Goal: Download file/media

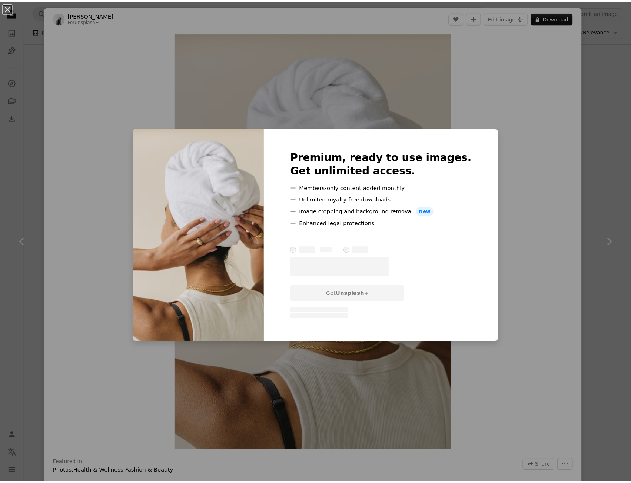
scroll to position [9831, 0]
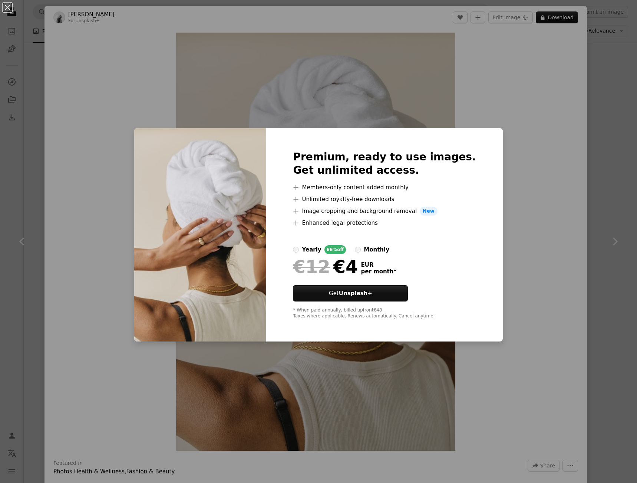
click at [526, 150] on div "An X shape Premium, ready to use images. Get unlimited access. A plus sign Memb…" at bounding box center [318, 241] width 637 height 483
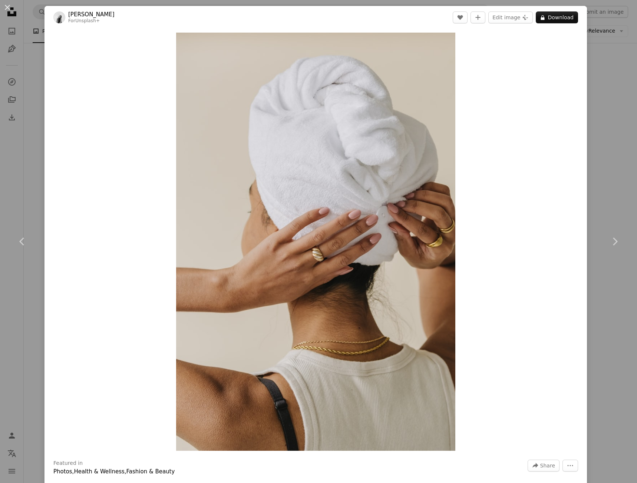
click at [593, 145] on div "An X shape Chevron left Chevron right [PERSON_NAME] For Unsplash+ A heart A plu…" at bounding box center [318, 241] width 637 height 483
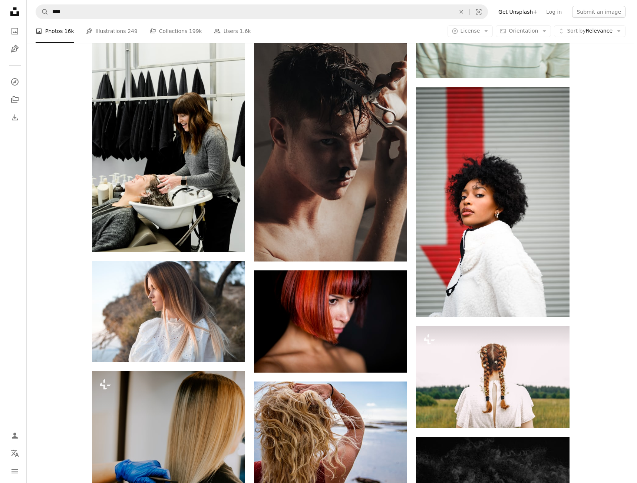
scroll to position [15503, 0]
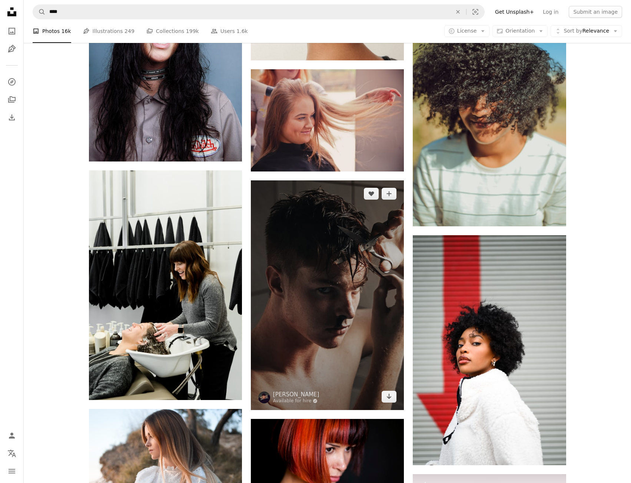
click at [367, 356] on img at bounding box center [327, 296] width 153 height 230
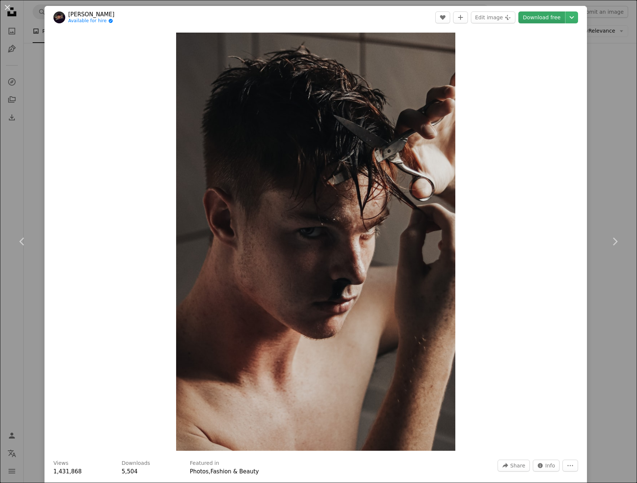
click at [549, 17] on link "Download free" at bounding box center [541, 17] width 47 height 12
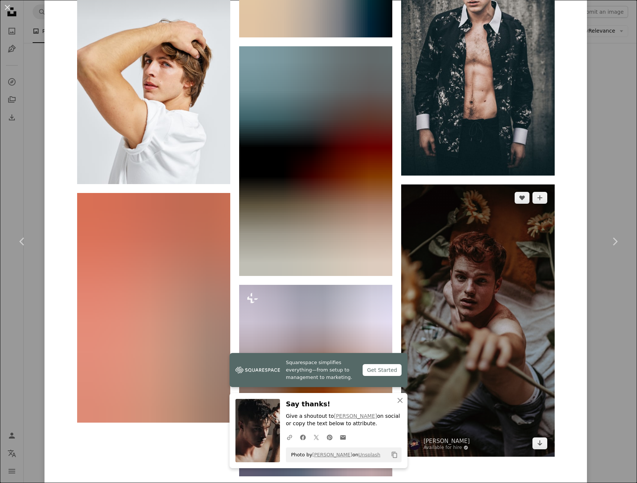
scroll to position [4820, 0]
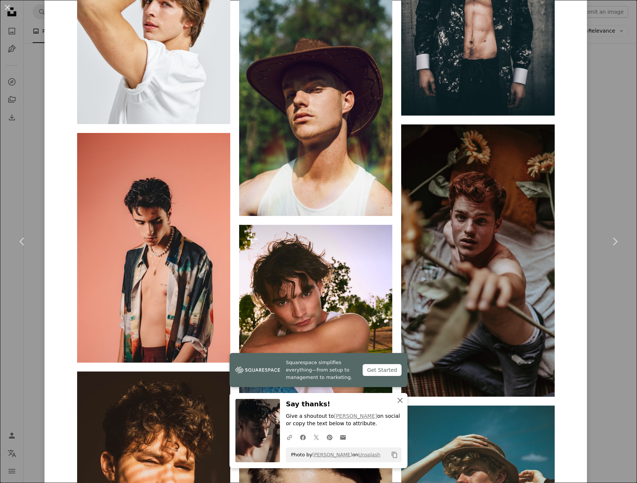
click at [399, 400] on icon "An X shape" at bounding box center [400, 400] width 9 height 9
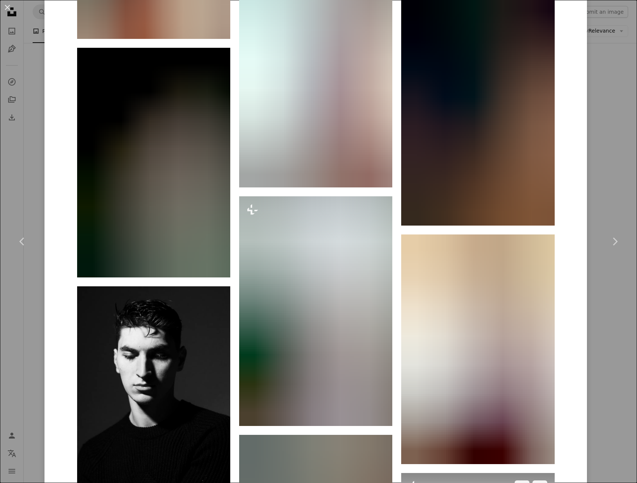
scroll to position [11909, 0]
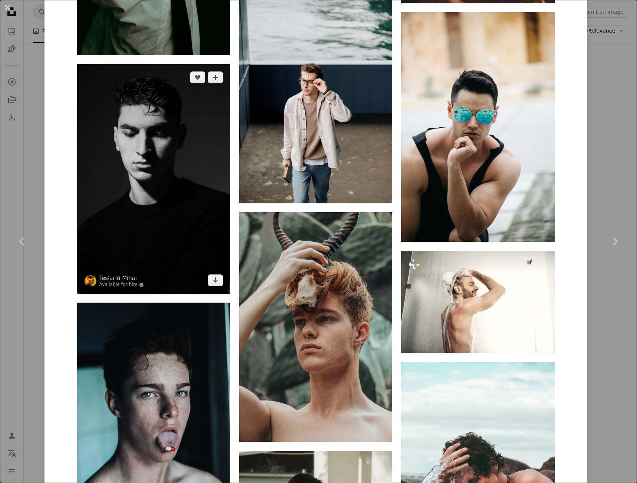
click at [164, 204] on img at bounding box center [153, 179] width 153 height 230
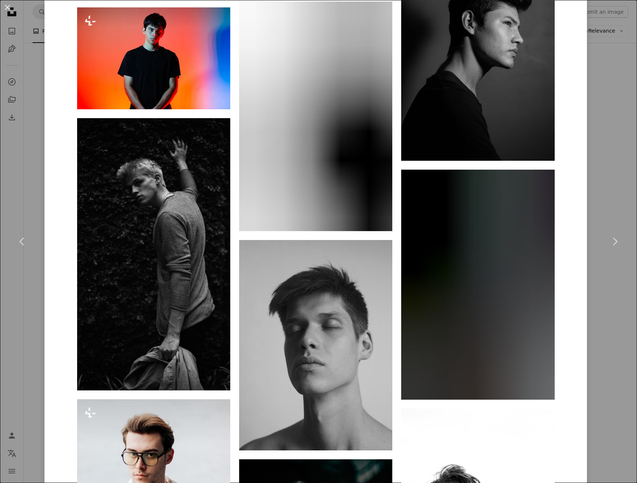
scroll to position [1335, 0]
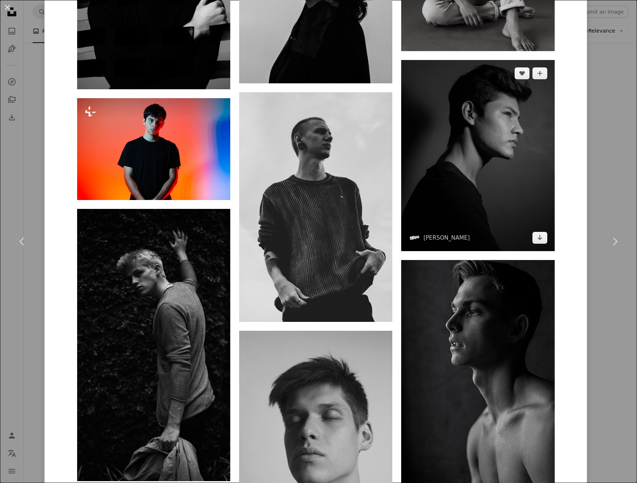
click at [484, 214] on img at bounding box center [477, 156] width 153 height 192
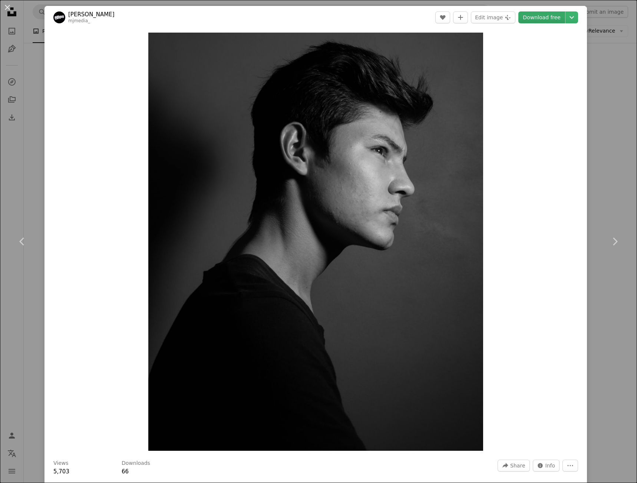
click at [538, 14] on link "Download free" at bounding box center [541, 17] width 47 height 12
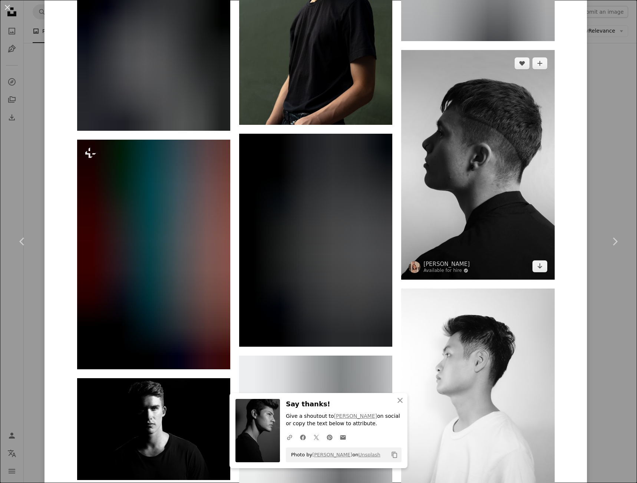
scroll to position [1186, 0]
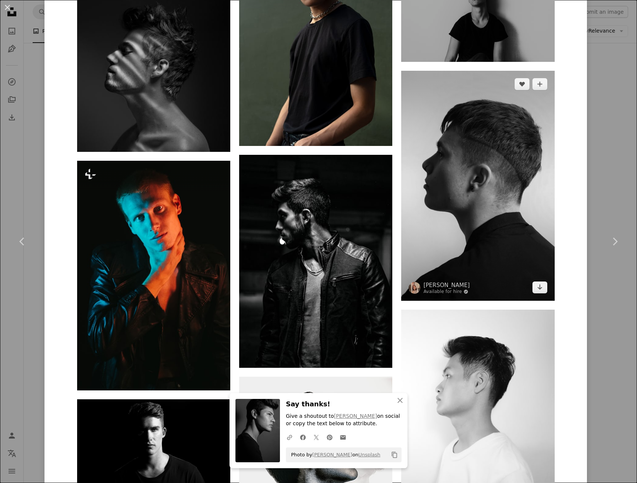
click at [460, 253] on img at bounding box center [477, 186] width 153 height 230
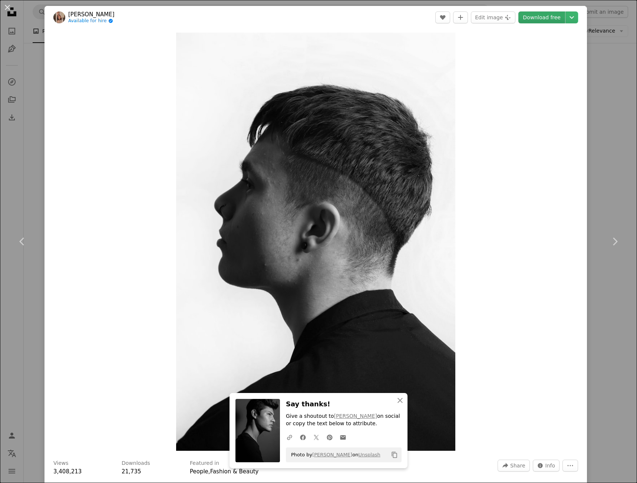
click at [540, 19] on link "Download free" at bounding box center [541, 17] width 47 height 12
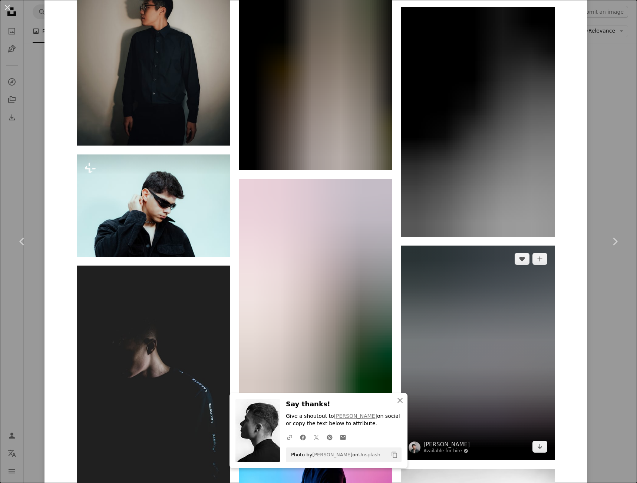
scroll to position [2604, 0]
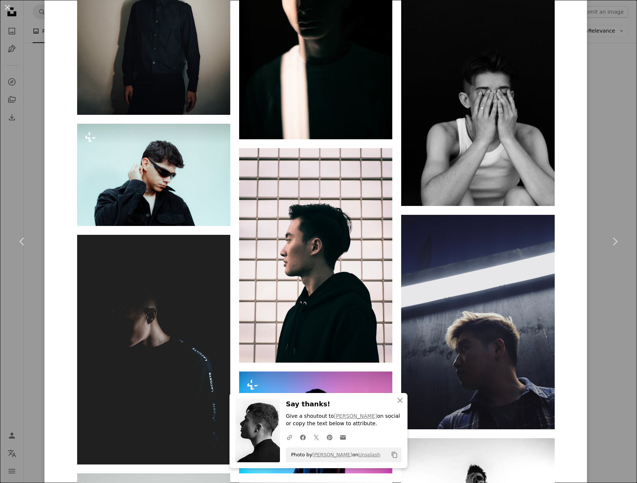
click at [591, 313] on div "An X shape Chevron left Chevron right An X shape Close Say thanks! Give a shout…" at bounding box center [318, 241] width 637 height 483
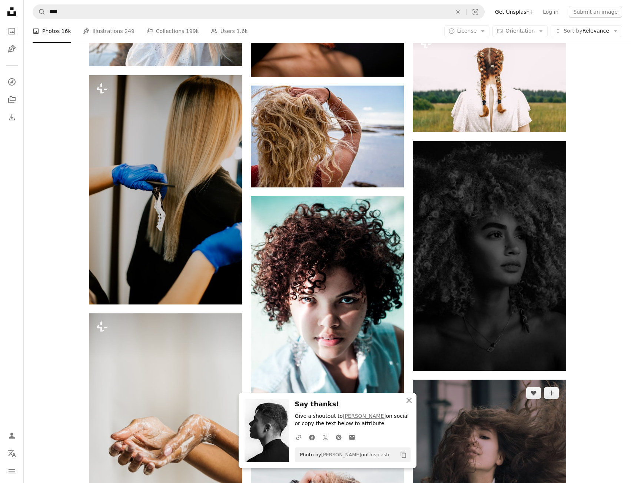
scroll to position [15948, 0]
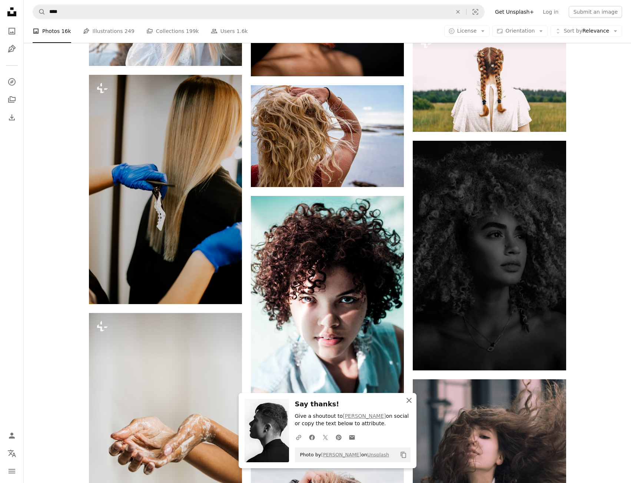
click at [411, 399] on icon "button" at bounding box center [409, 400] width 5 height 5
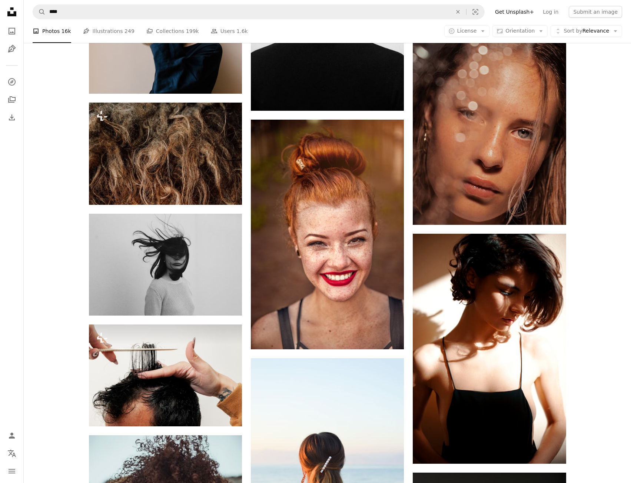
scroll to position [17208, 0]
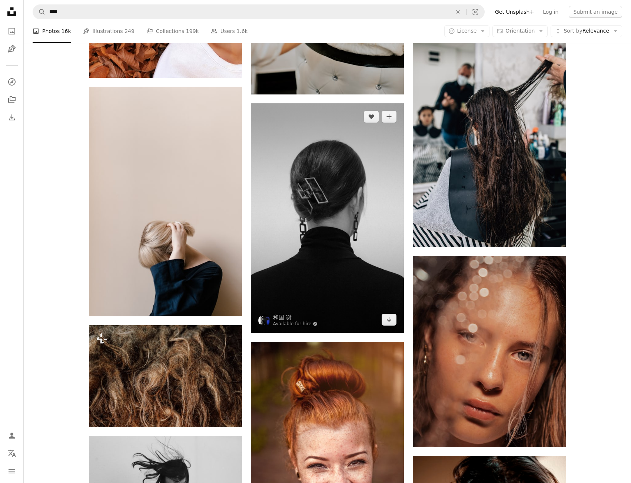
click at [363, 270] on img at bounding box center [327, 218] width 153 height 230
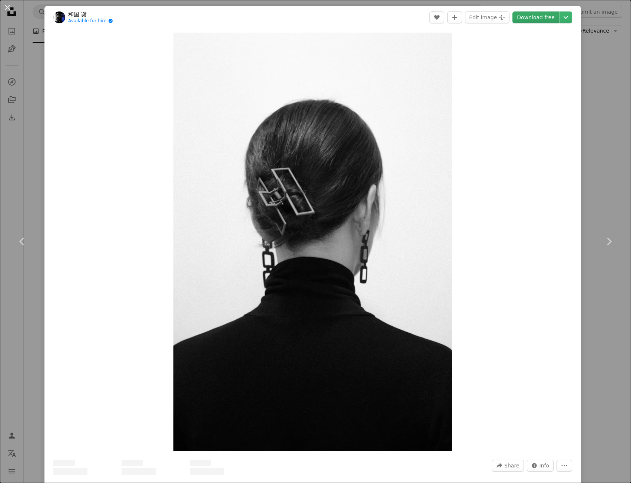
click at [553, 18] on link "Download free" at bounding box center [536, 17] width 47 height 12
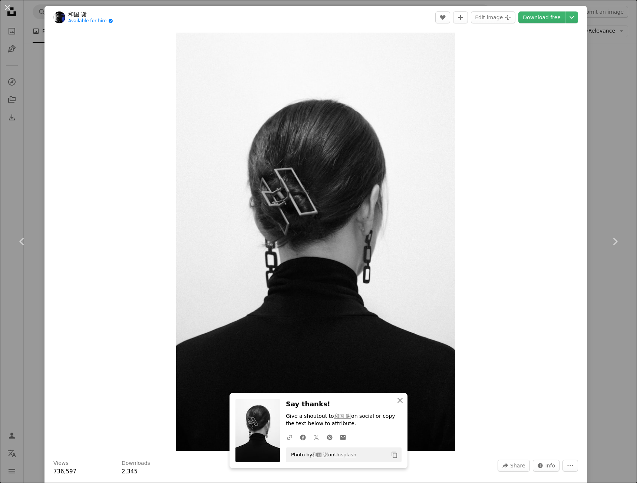
drag, startPoint x: 608, startPoint y: 315, endPoint x: 584, endPoint y: 322, distance: 25.4
click at [608, 315] on div "An X shape Chevron left Chevron right An X shape Close Say thanks! Give a shout…" at bounding box center [318, 241] width 637 height 483
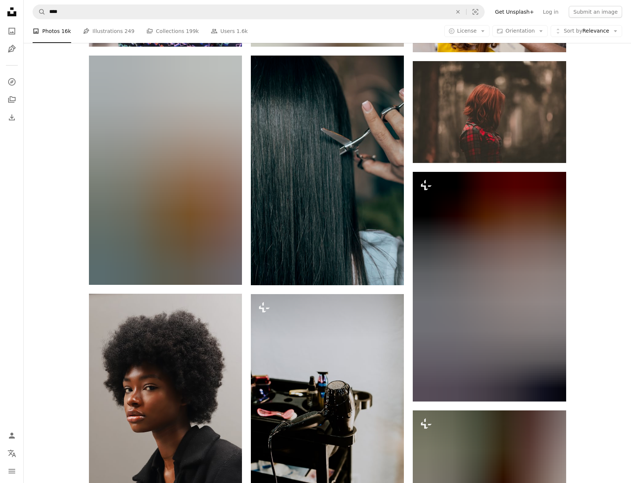
scroll to position [19840, 0]
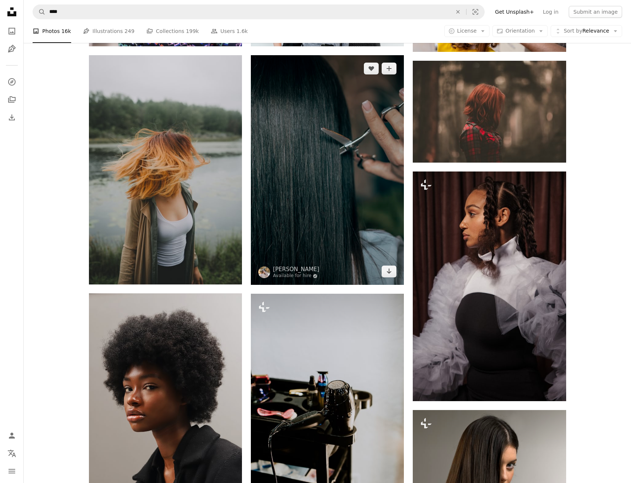
drag, startPoint x: 367, startPoint y: 202, endPoint x: 373, endPoint y: 209, distance: 9.5
click at [367, 203] on img at bounding box center [327, 170] width 153 height 230
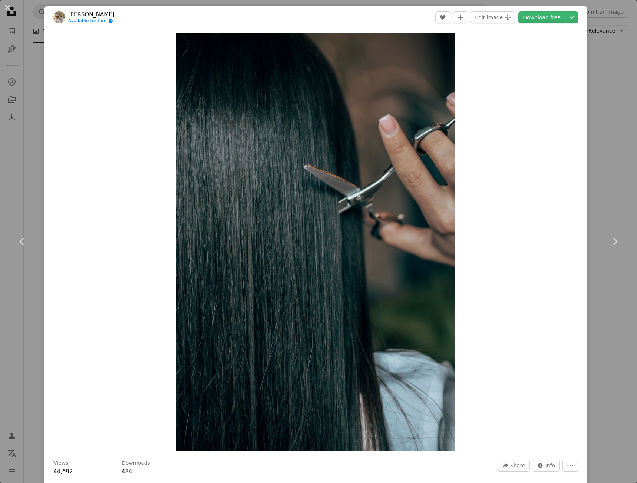
click at [609, 90] on div "An X shape Chevron left Chevron right [PERSON_NAME] Available for hire A checkm…" at bounding box center [318, 241] width 637 height 483
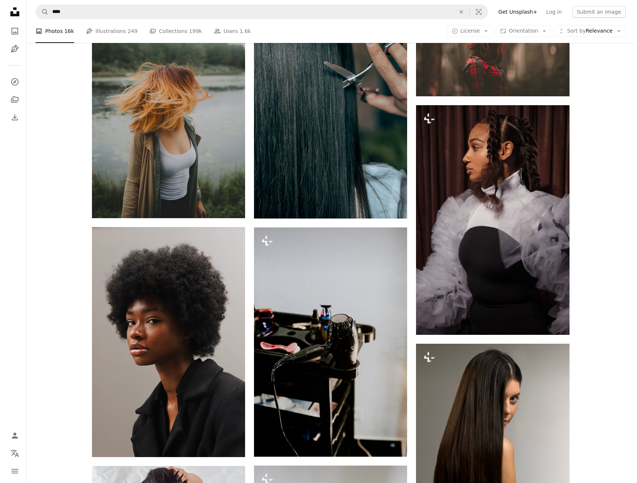
scroll to position [19803, 0]
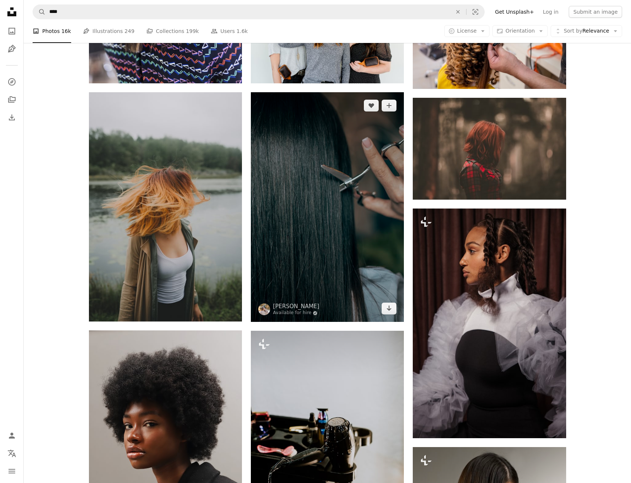
click at [364, 206] on img at bounding box center [327, 207] width 153 height 230
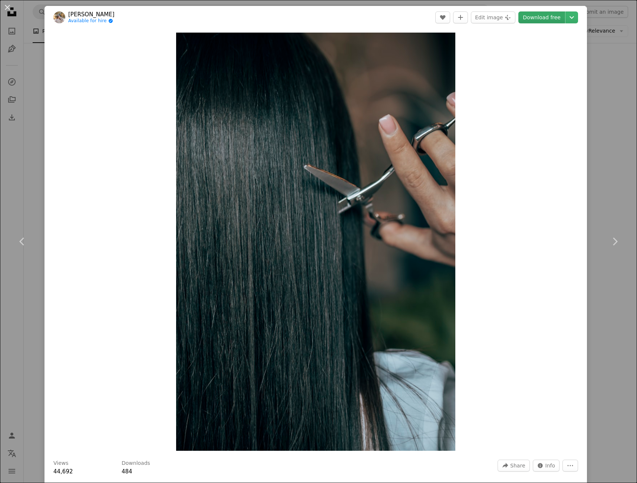
click at [531, 18] on link "Download free" at bounding box center [541, 17] width 47 height 12
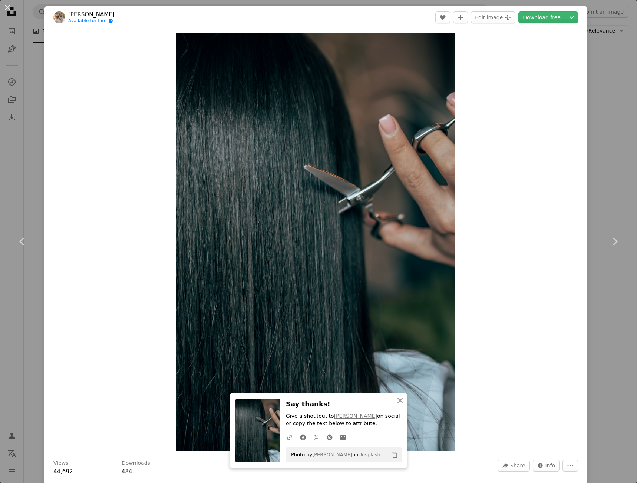
click at [592, 311] on div "An X shape Chevron left Chevron right An X shape Close Say thanks! Give a shout…" at bounding box center [318, 241] width 637 height 483
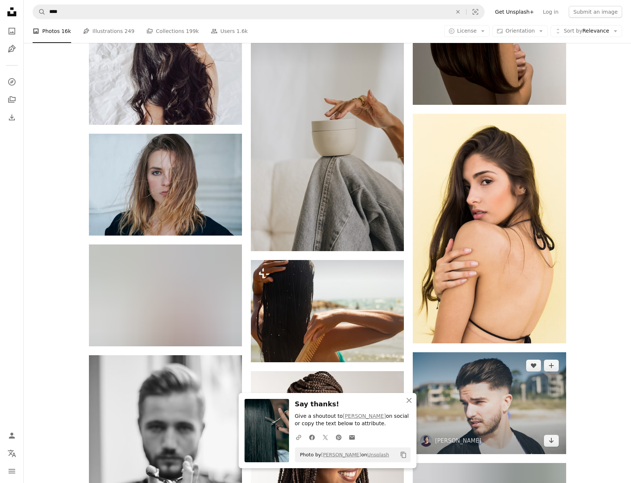
scroll to position [20396, 0]
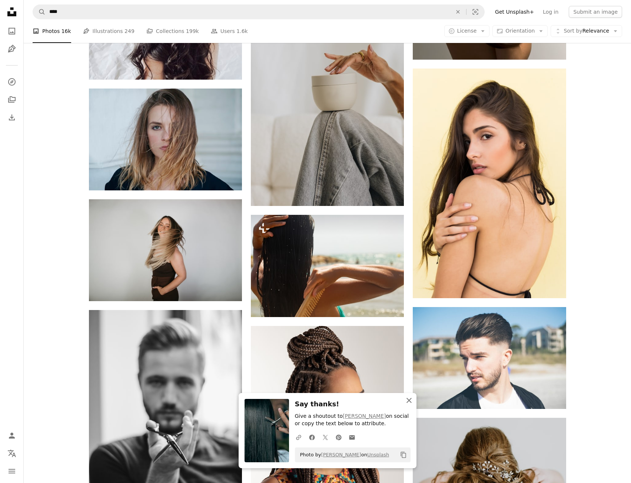
click at [412, 401] on icon "An X shape" at bounding box center [409, 400] width 9 height 9
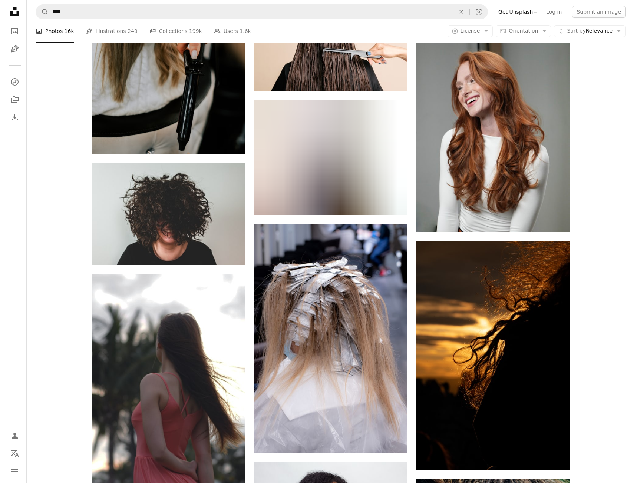
scroll to position [32333, 0]
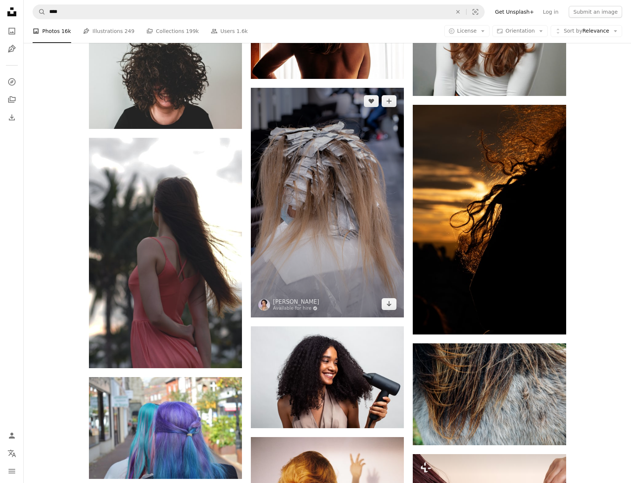
click at [331, 227] on img at bounding box center [327, 203] width 153 height 230
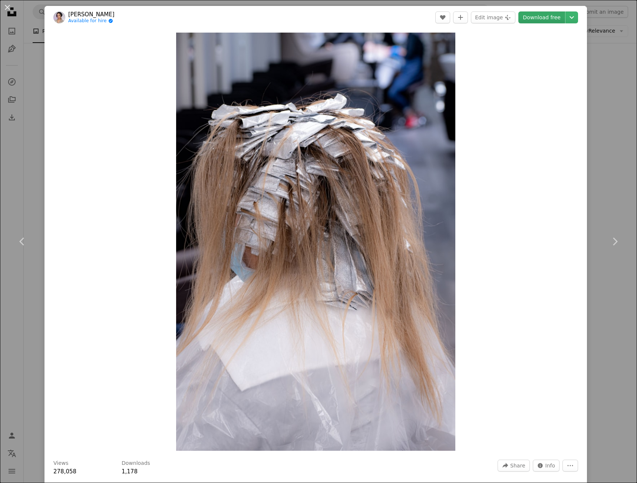
click at [530, 16] on link "Download free" at bounding box center [541, 17] width 47 height 12
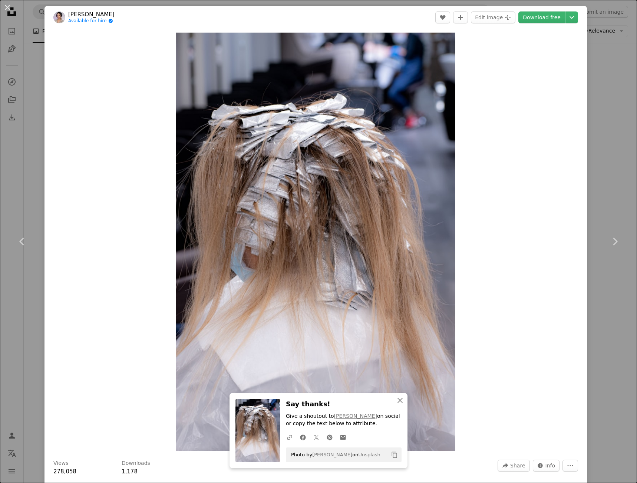
click at [596, 344] on div "An X shape Chevron left Chevron right An X shape Close Say thanks! Give a shout…" at bounding box center [318, 241] width 637 height 483
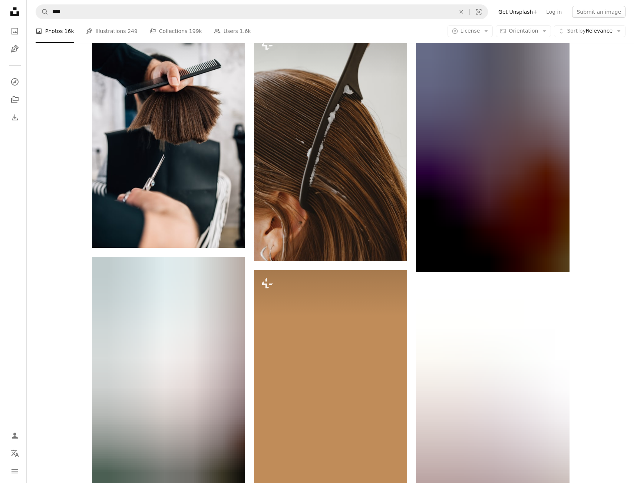
scroll to position [40600, 0]
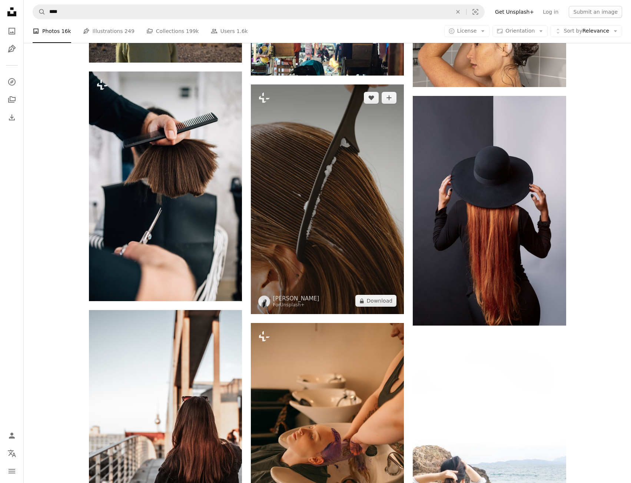
click at [271, 202] on img at bounding box center [327, 200] width 153 height 230
click at [293, 196] on img at bounding box center [327, 200] width 153 height 230
click at [344, 199] on img at bounding box center [327, 200] width 153 height 230
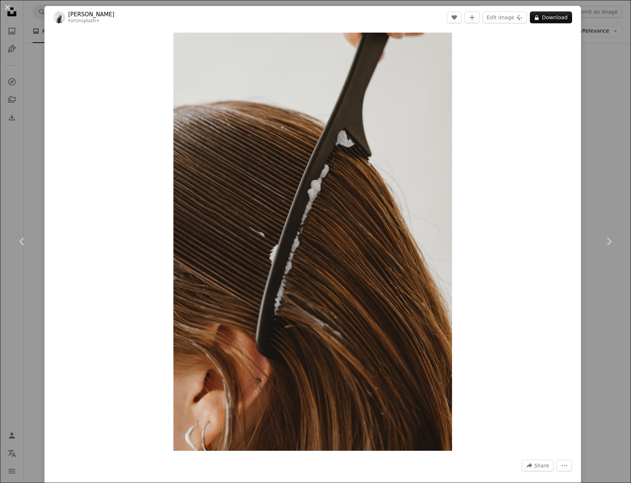
click at [344, 199] on img "Zoom in on this image" at bounding box center [312, 242] width 279 height 419
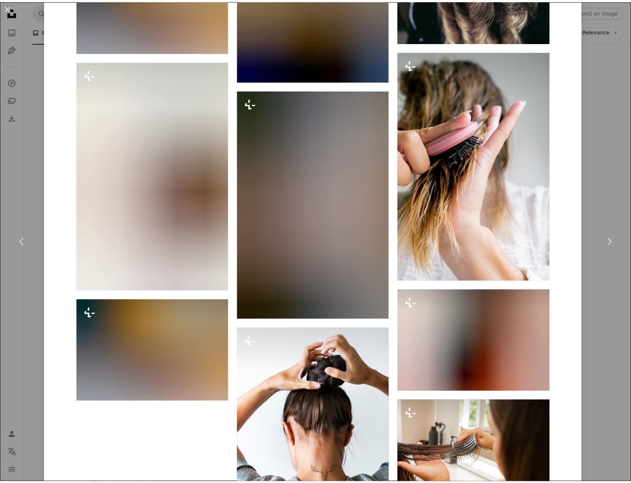
scroll to position [2493, 0]
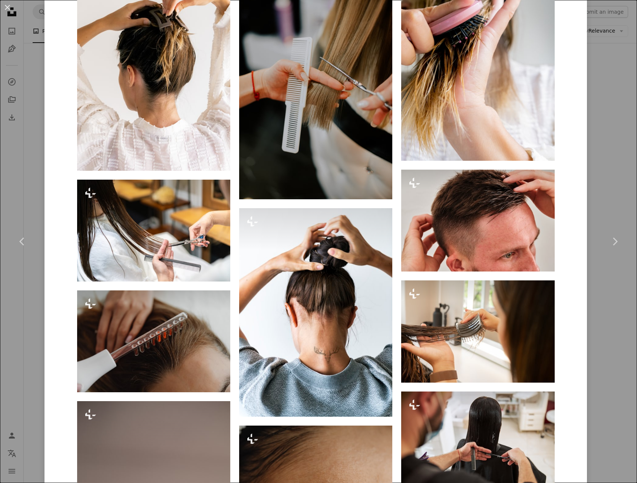
click at [601, 191] on div "An X shape Chevron left Chevron right [PERSON_NAME] For Unsplash+ A heart A plu…" at bounding box center [318, 241] width 637 height 483
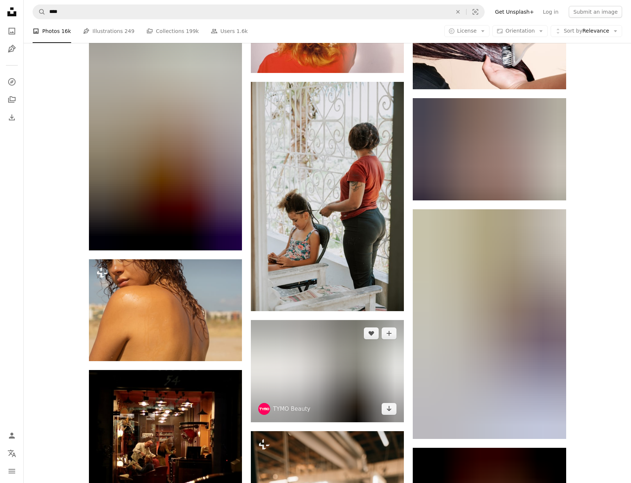
scroll to position [32852, 0]
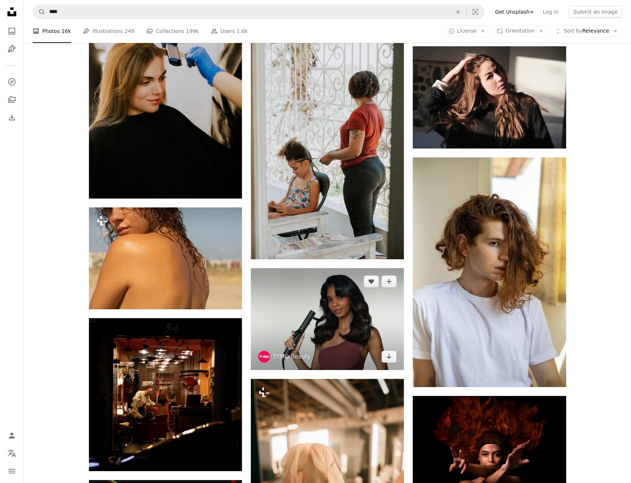
click at [358, 344] on img at bounding box center [327, 319] width 153 height 102
click at [344, 330] on img at bounding box center [327, 319] width 153 height 102
click at [290, 331] on img at bounding box center [327, 319] width 153 height 102
click at [299, 327] on img at bounding box center [327, 319] width 153 height 102
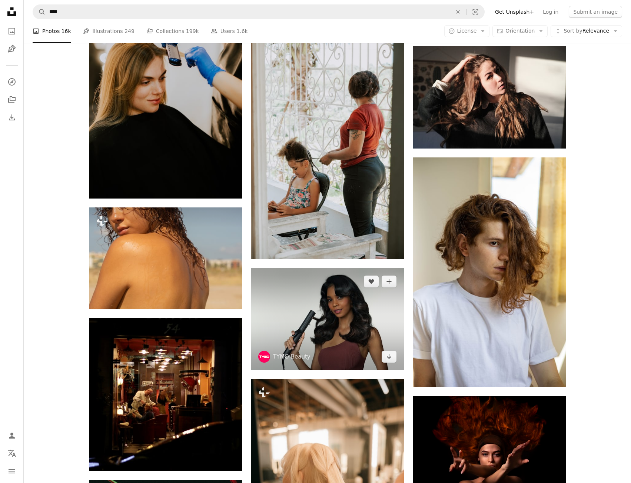
click at [307, 322] on img at bounding box center [327, 319] width 153 height 102
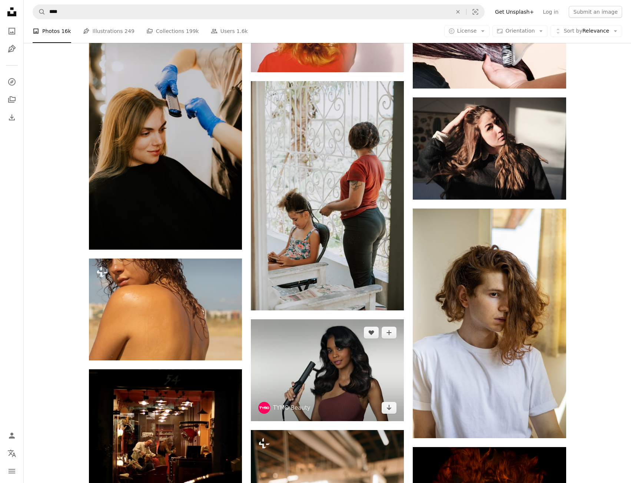
scroll to position [32889, 0]
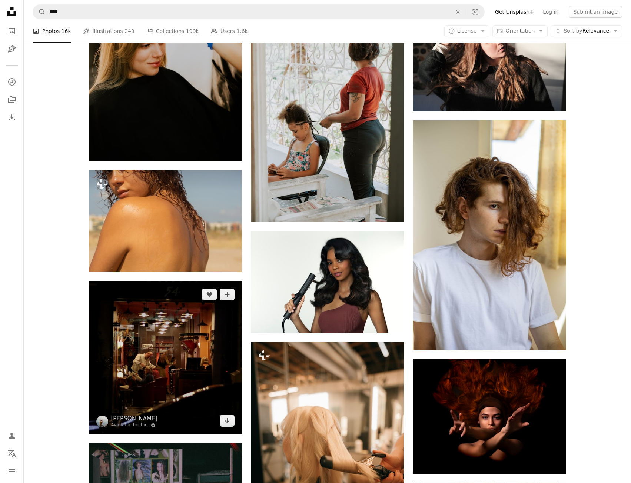
click at [151, 359] on img at bounding box center [165, 357] width 153 height 153
click at [200, 386] on img at bounding box center [165, 357] width 153 height 153
click at [224, 418] on link "Arrow pointing down" at bounding box center [227, 421] width 15 height 12
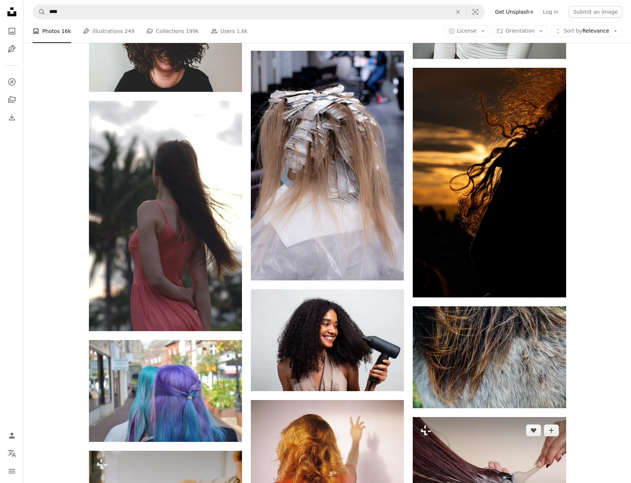
scroll to position [32037, 0]
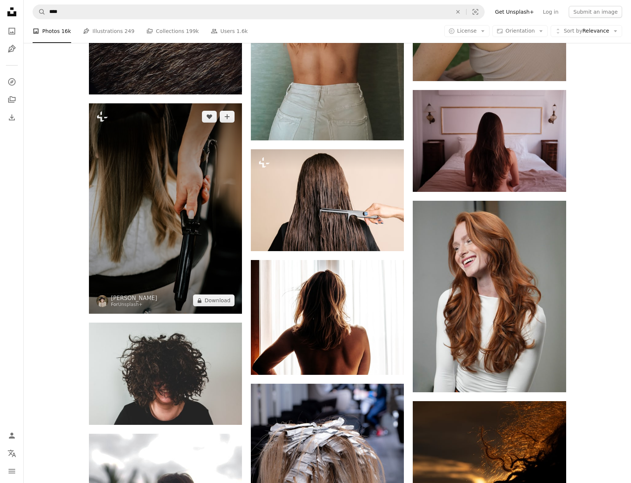
click at [189, 269] on img at bounding box center [165, 208] width 153 height 211
click at [146, 300] on link "[PERSON_NAME]" at bounding box center [134, 298] width 46 height 7
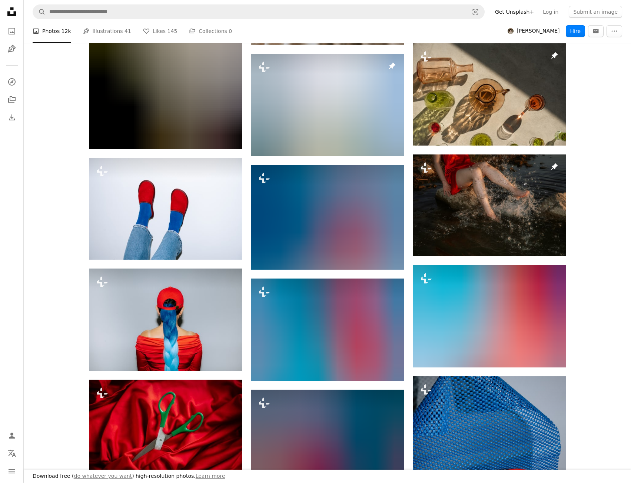
scroll to position [482, 0]
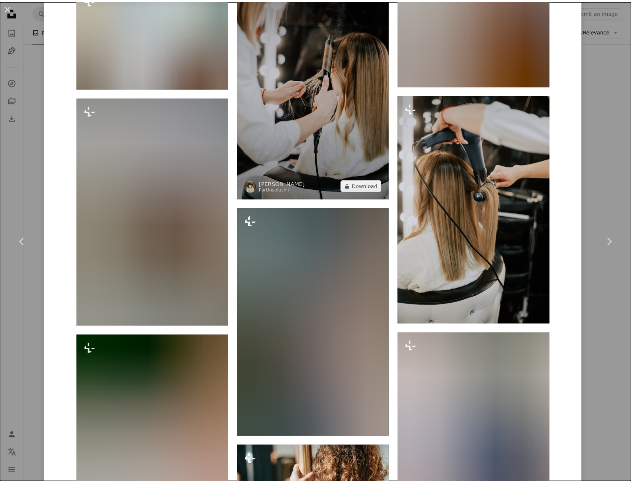
scroll to position [2261, 0]
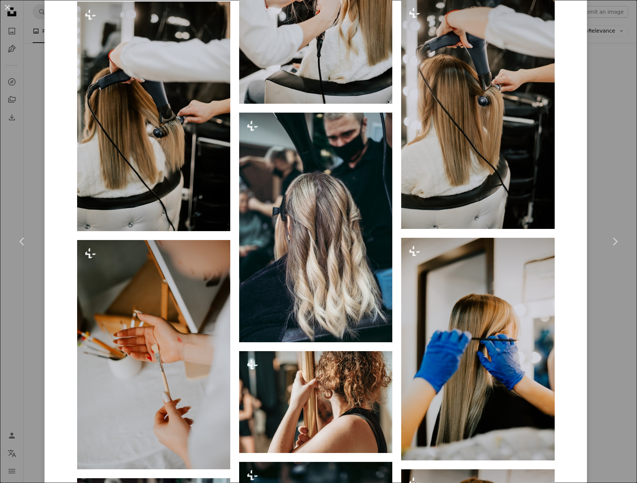
click at [583, 185] on div "An X shape Chevron left Chevron right [PERSON_NAME] For Unsplash+ A heart A plu…" at bounding box center [318, 241] width 637 height 483
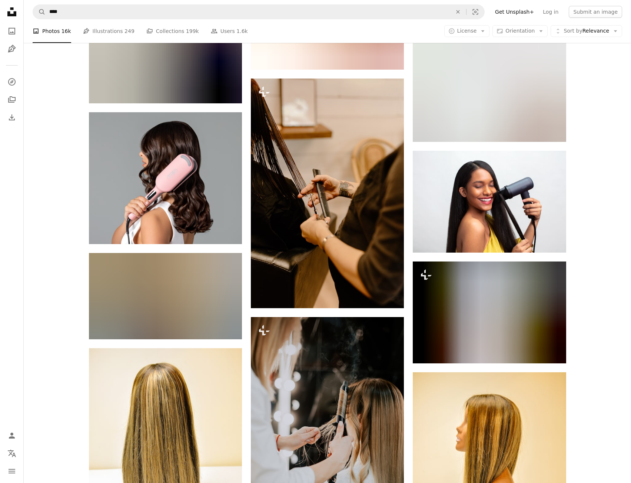
scroll to position [31036, 0]
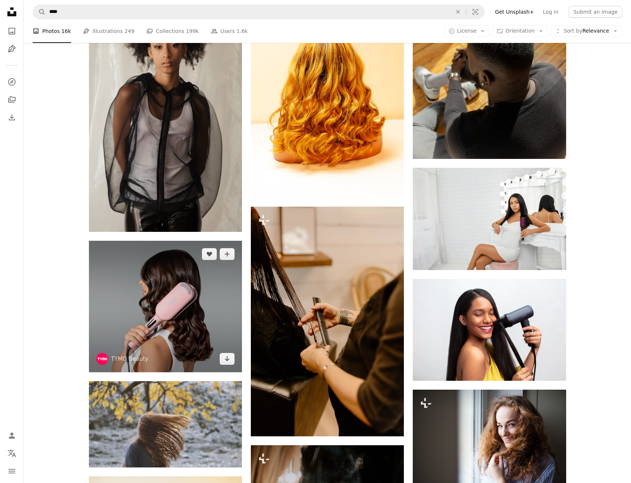
click at [196, 314] on img at bounding box center [165, 307] width 153 height 132
click at [146, 338] on img at bounding box center [165, 307] width 153 height 132
click at [135, 356] on link "TYMO Beauty" at bounding box center [129, 359] width 37 height 7
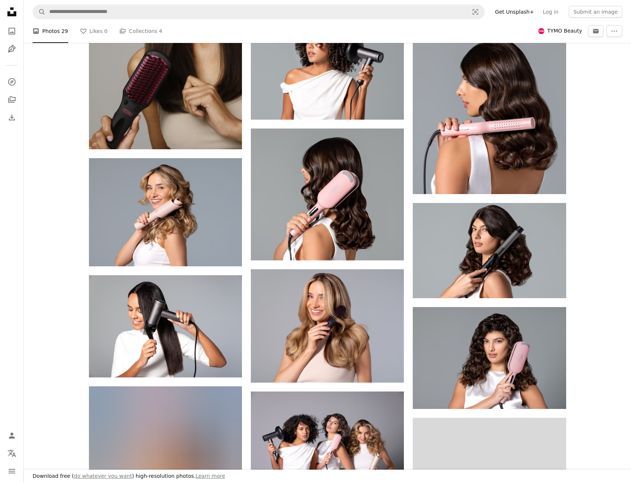
scroll to position [741, 0]
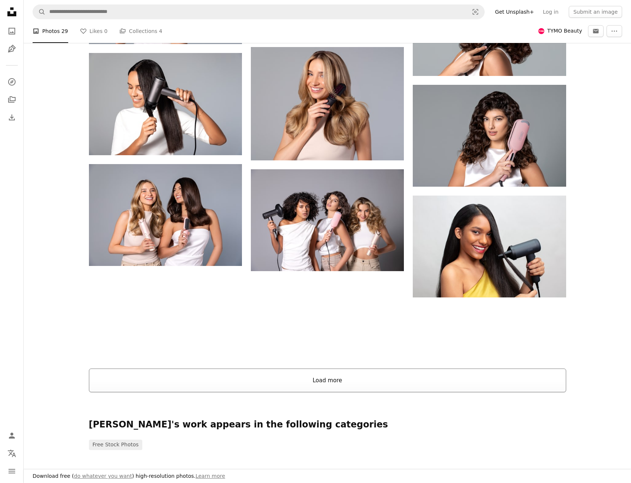
click at [324, 386] on button "Load more" at bounding box center [327, 381] width 477 height 24
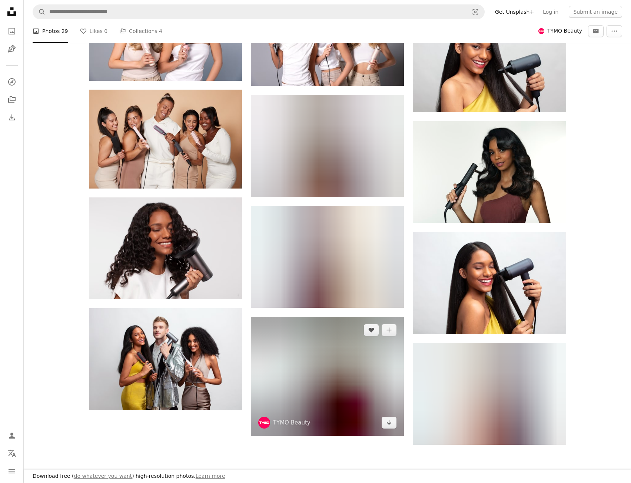
scroll to position [1088, 0]
